Goal: Task Accomplishment & Management: Manage account settings

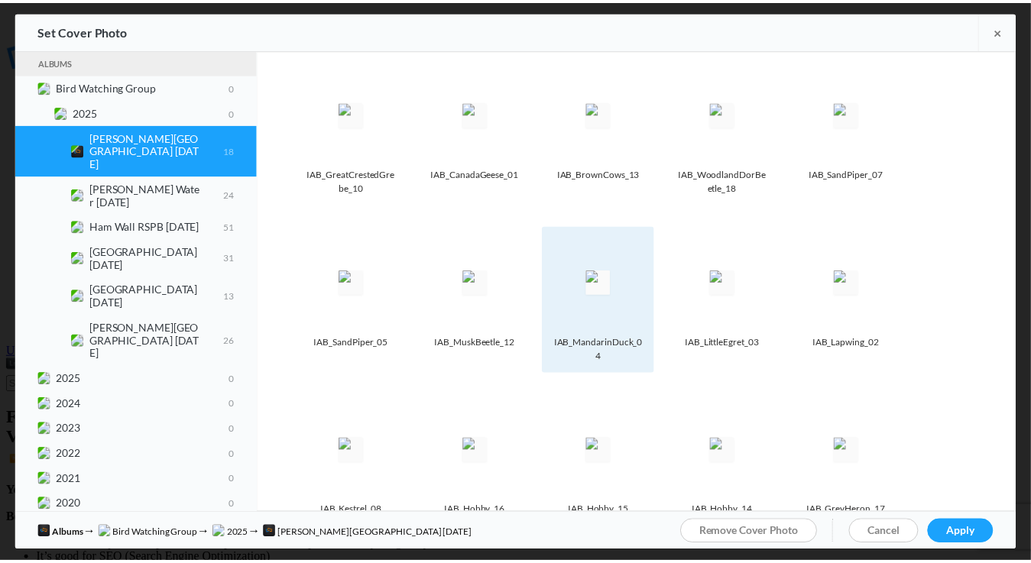
scroll to position [153, 0]
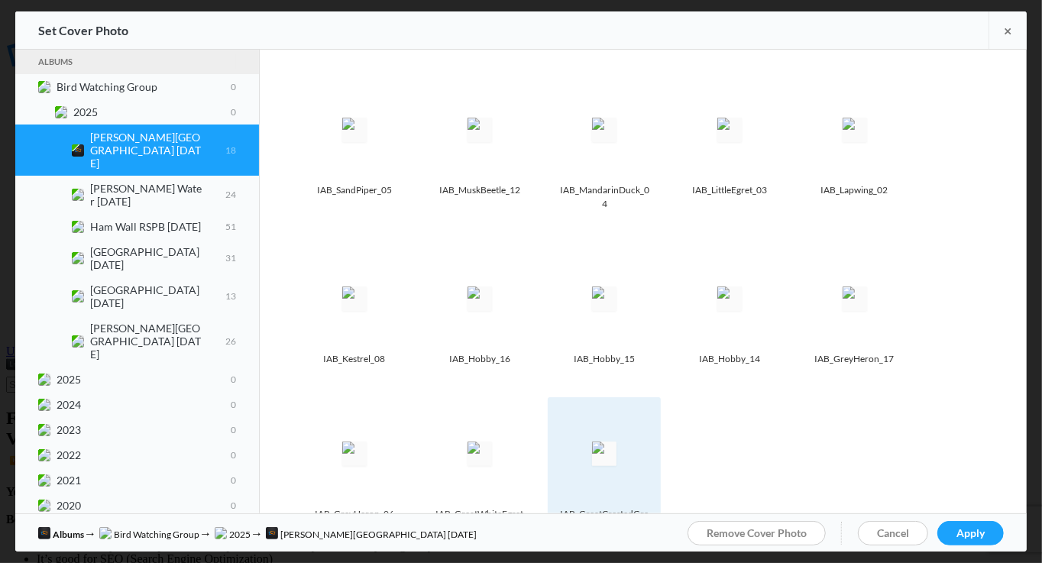
click at [602, 442] on img at bounding box center [604, 454] width 24 height 24
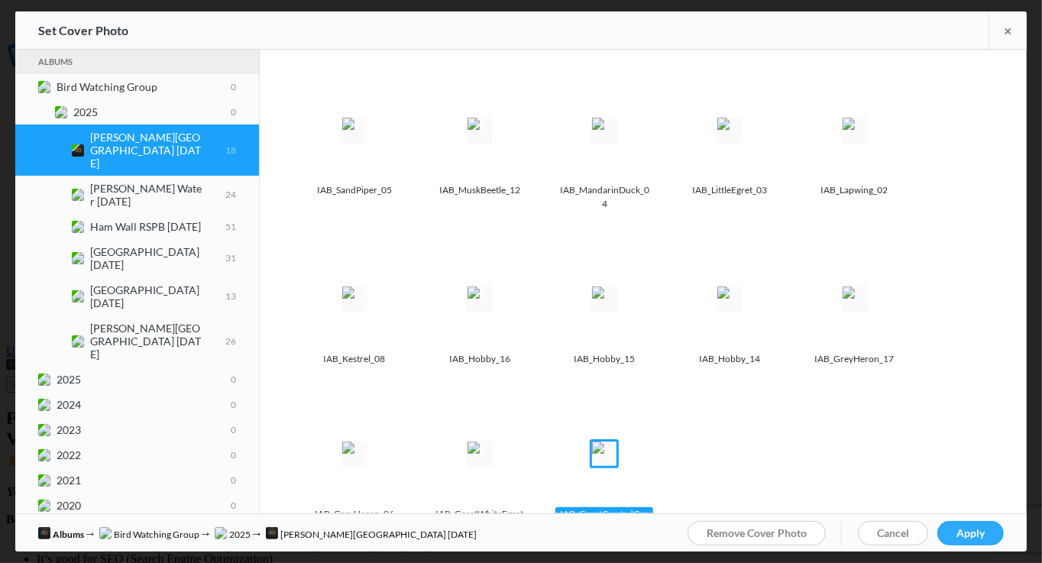
click at [975, 530] on span "Apply" at bounding box center [971, 532] width 28 height 13
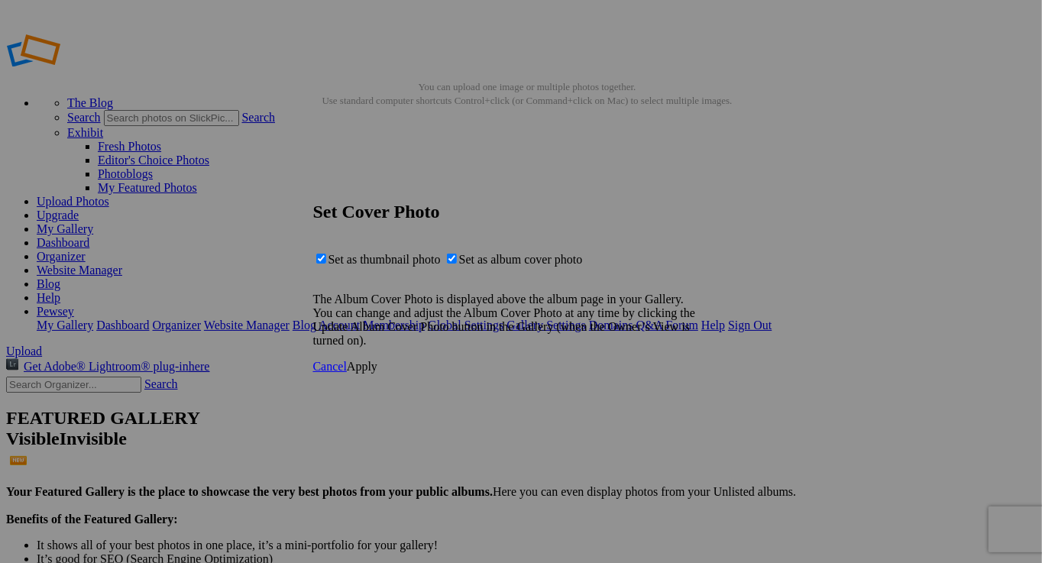
click at [441, 253] on span "Set as thumbnail photo" at bounding box center [385, 259] width 112 height 13
click at [326, 254] on input "Set as thumbnail photo" at bounding box center [321, 259] width 10 height 10
checkbox input "false"
click at [377, 373] on span "Apply" at bounding box center [362, 366] width 31 height 13
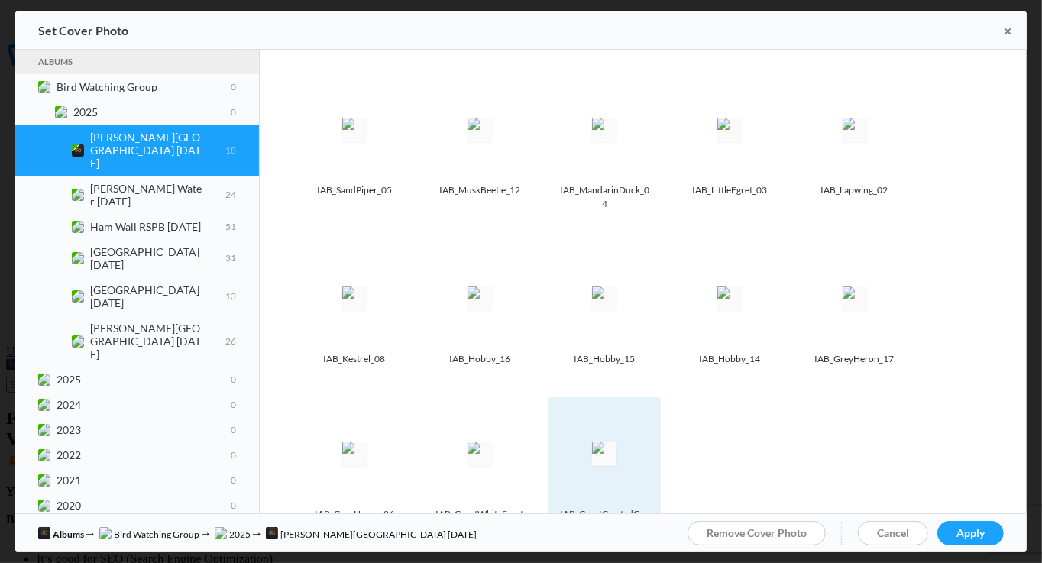
click at [617, 458] on img at bounding box center [604, 454] width 24 height 24
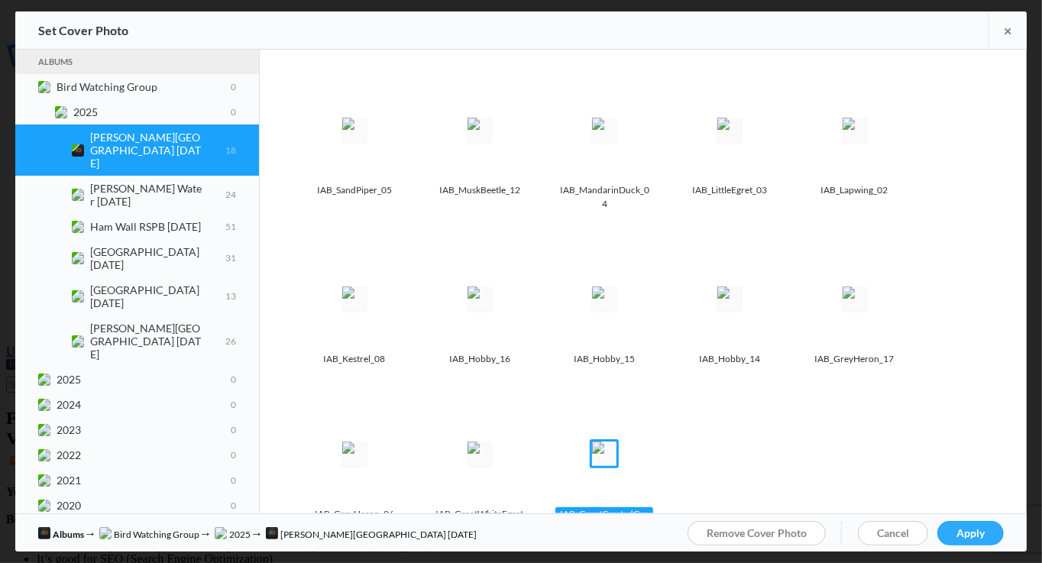
click at [974, 530] on span "Apply" at bounding box center [971, 532] width 28 height 13
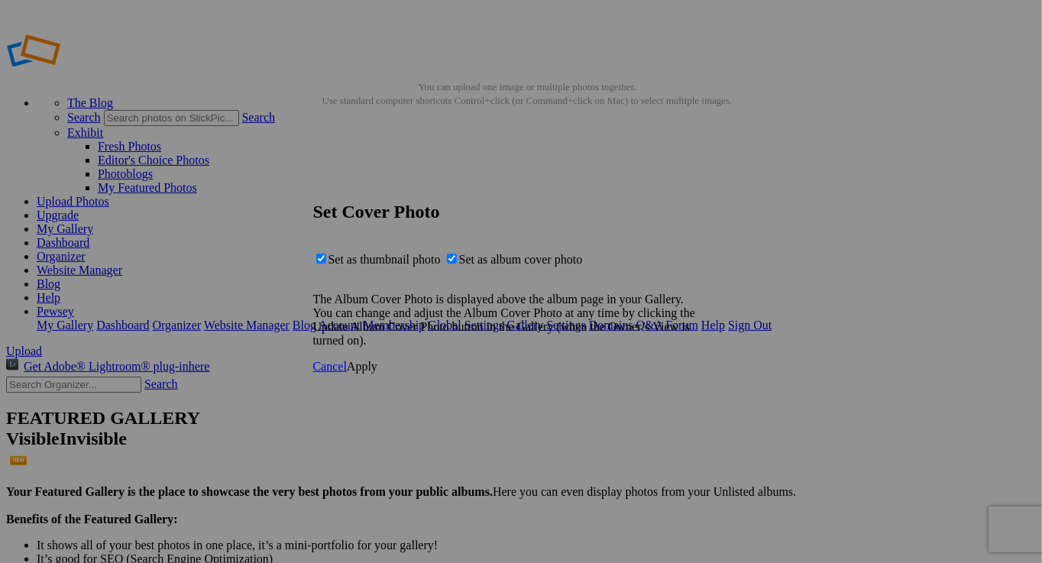
click at [377, 373] on span "Apply" at bounding box center [362, 366] width 31 height 13
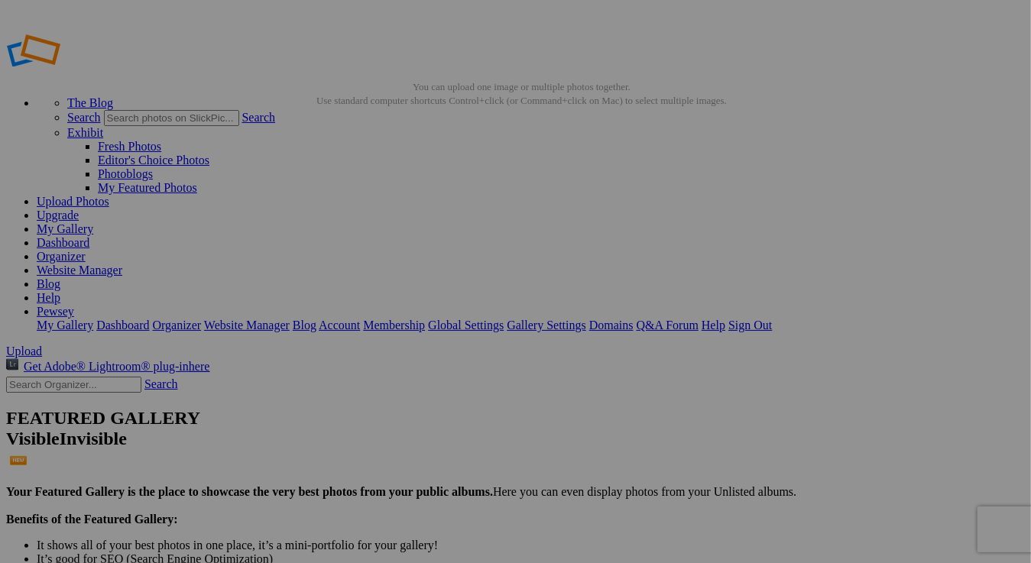
click at [86, 250] on link "Organizer" at bounding box center [61, 256] width 49 height 13
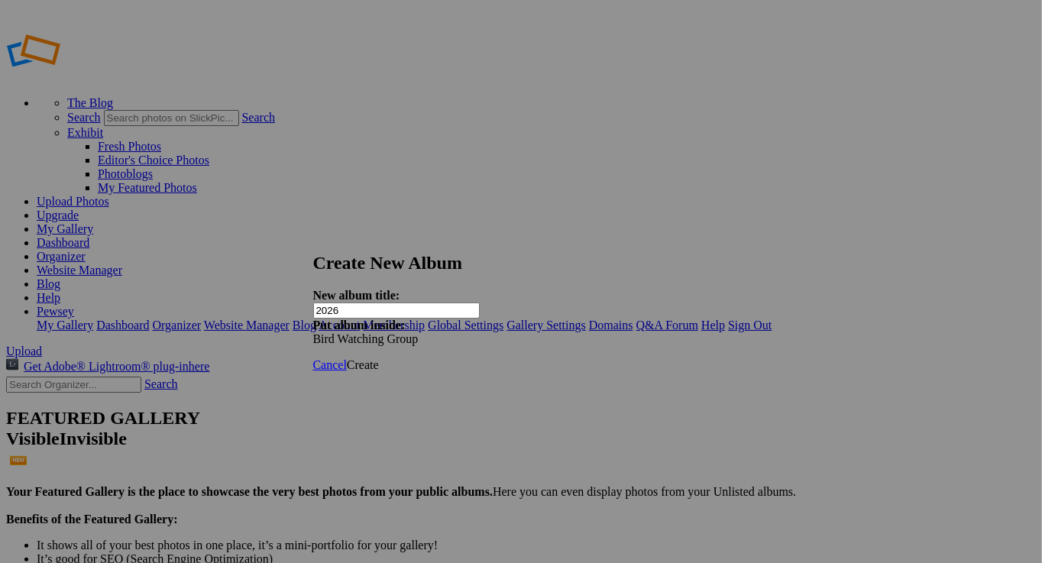
type input "2026"
click at [379, 358] on span "Create" at bounding box center [363, 364] width 32 height 13
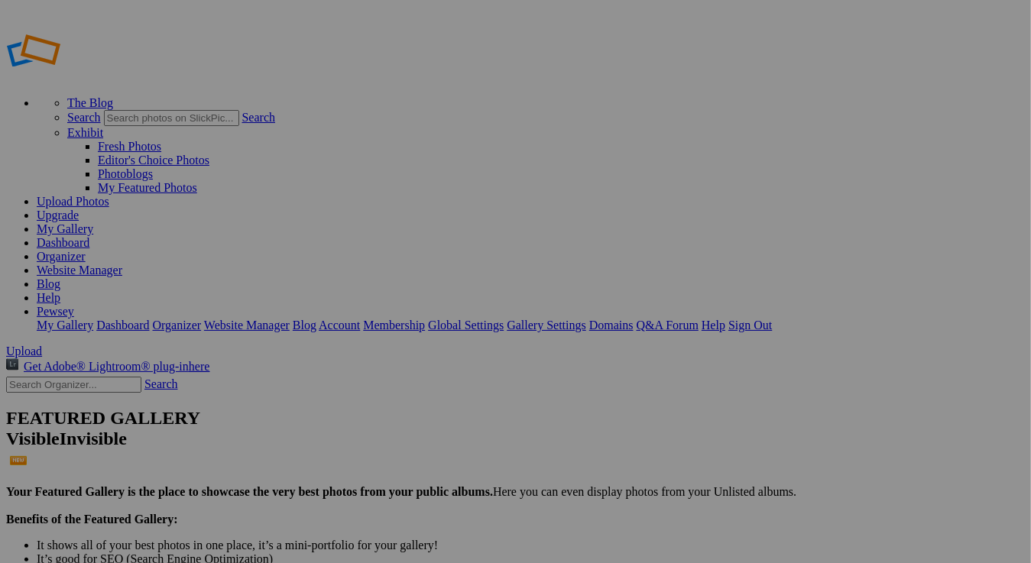
drag, startPoint x: 410, startPoint y: 239, endPoint x: 698, endPoint y: 326, distance: 300.7
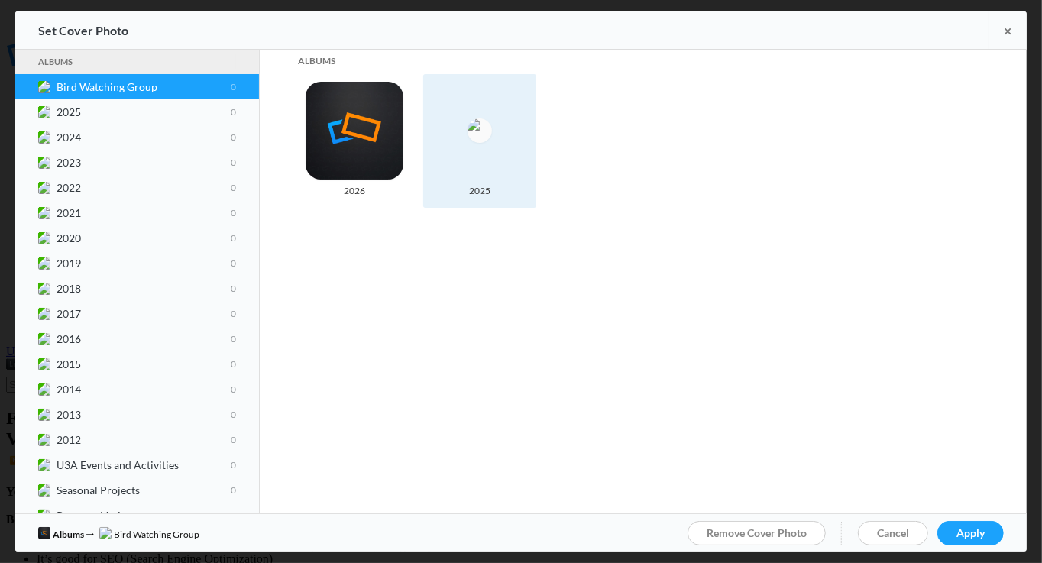
click at [492, 143] on img at bounding box center [480, 130] width 24 height 24
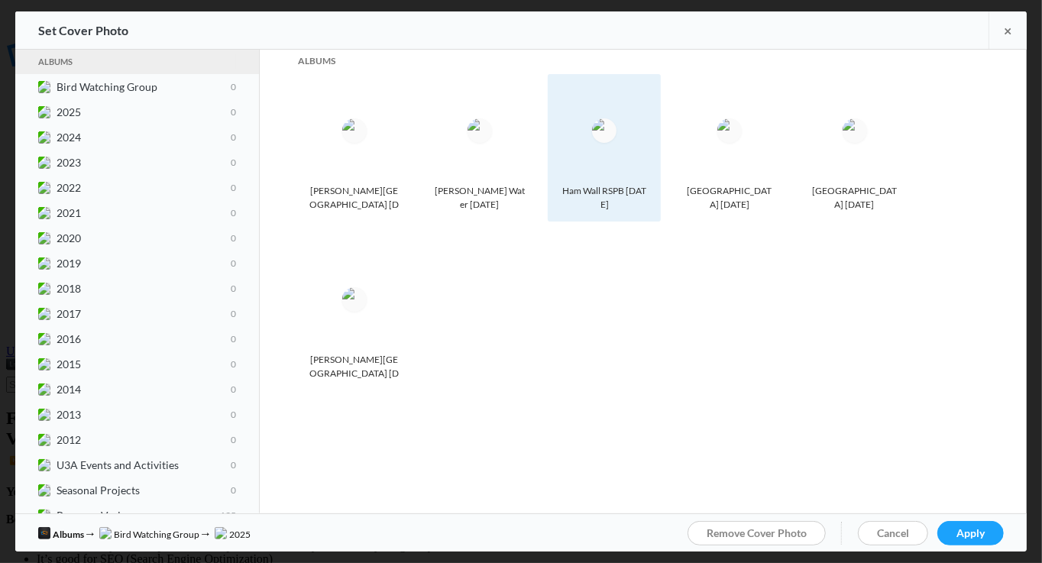
click at [610, 143] on img at bounding box center [604, 130] width 24 height 24
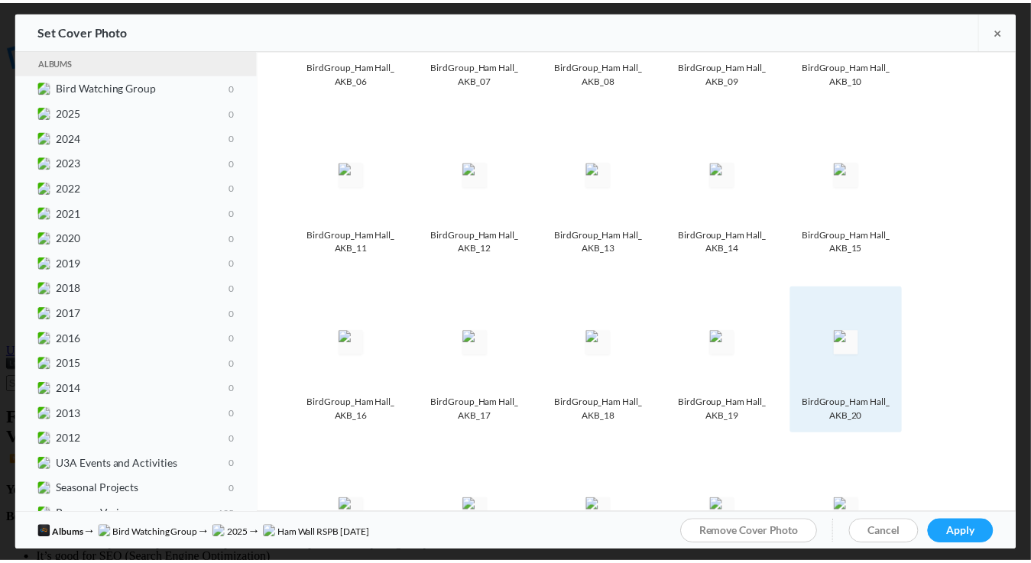
scroll to position [278, 0]
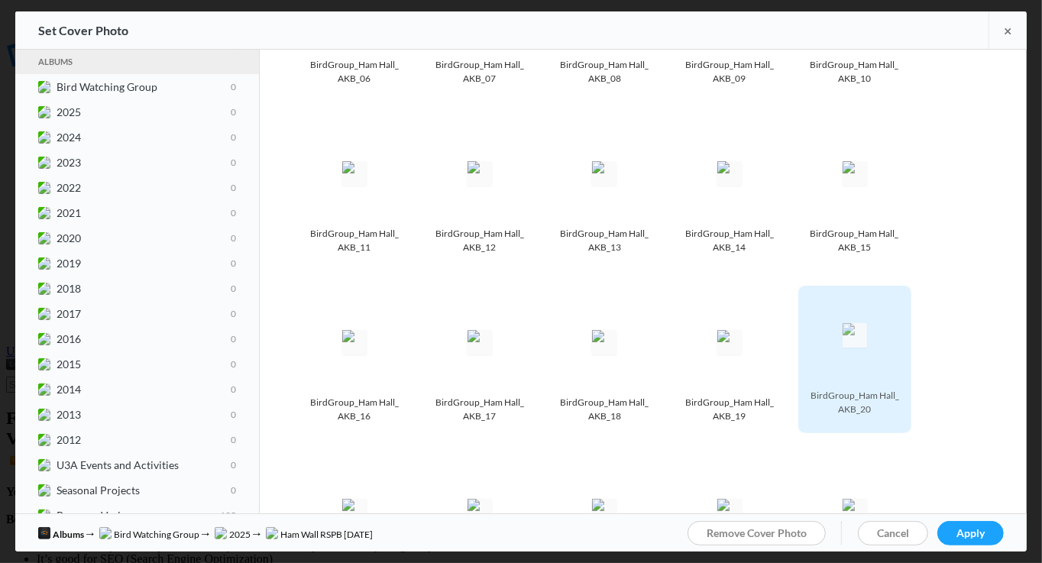
click at [843, 338] on img at bounding box center [855, 342] width 24 height 24
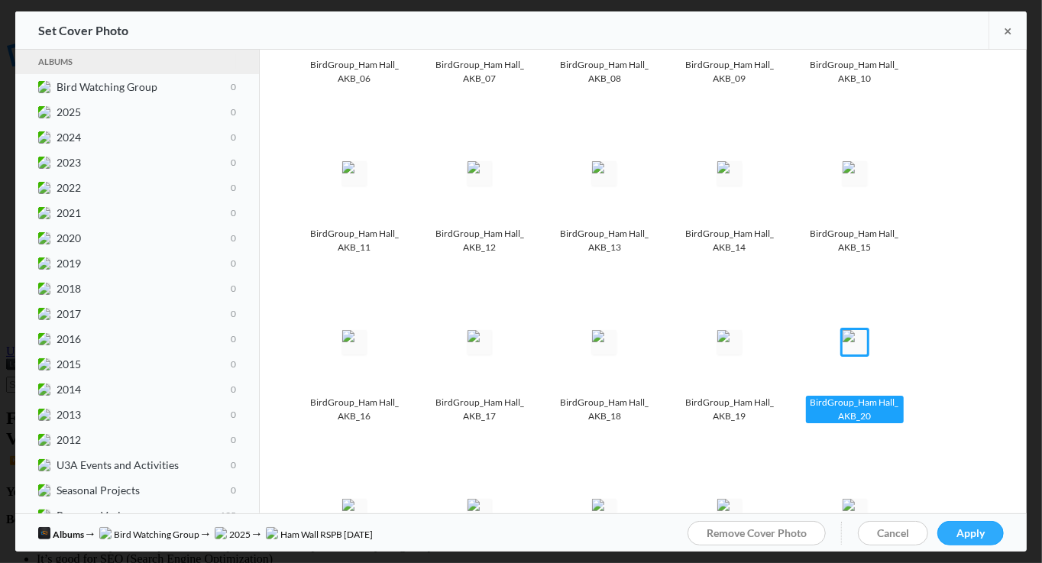
click at [967, 533] on span "Apply" at bounding box center [971, 532] width 28 height 13
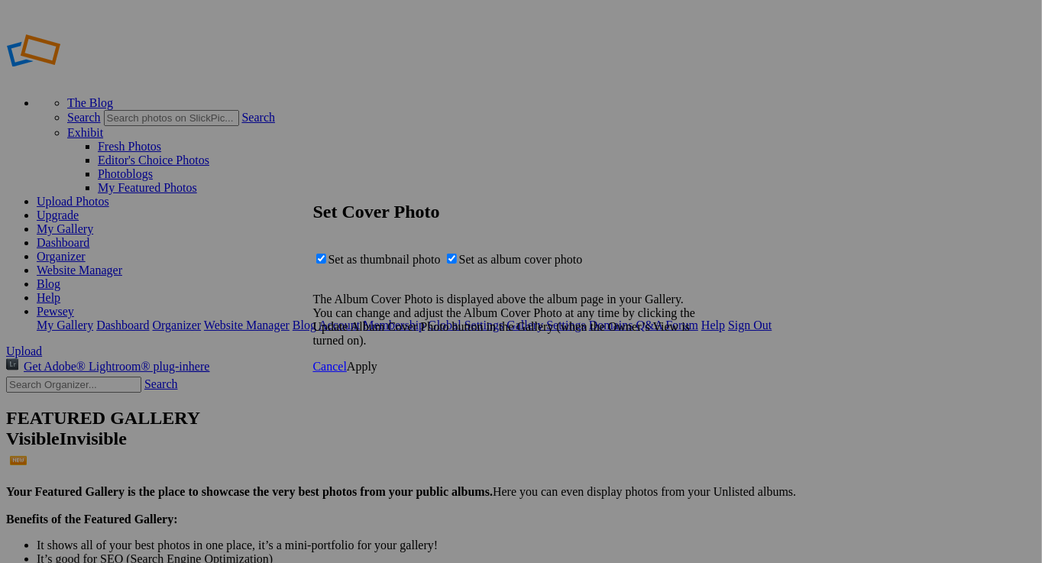
click at [377, 373] on span "Apply" at bounding box center [362, 366] width 31 height 13
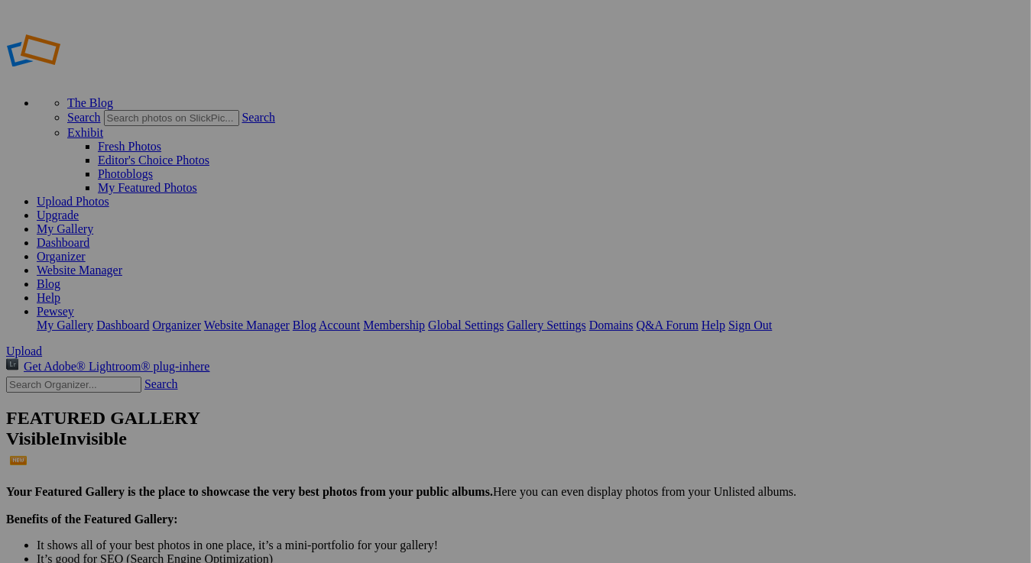
click at [772, 319] on link "Sign Out" at bounding box center [750, 325] width 44 height 13
